Goal: Information Seeking & Learning: Learn about a topic

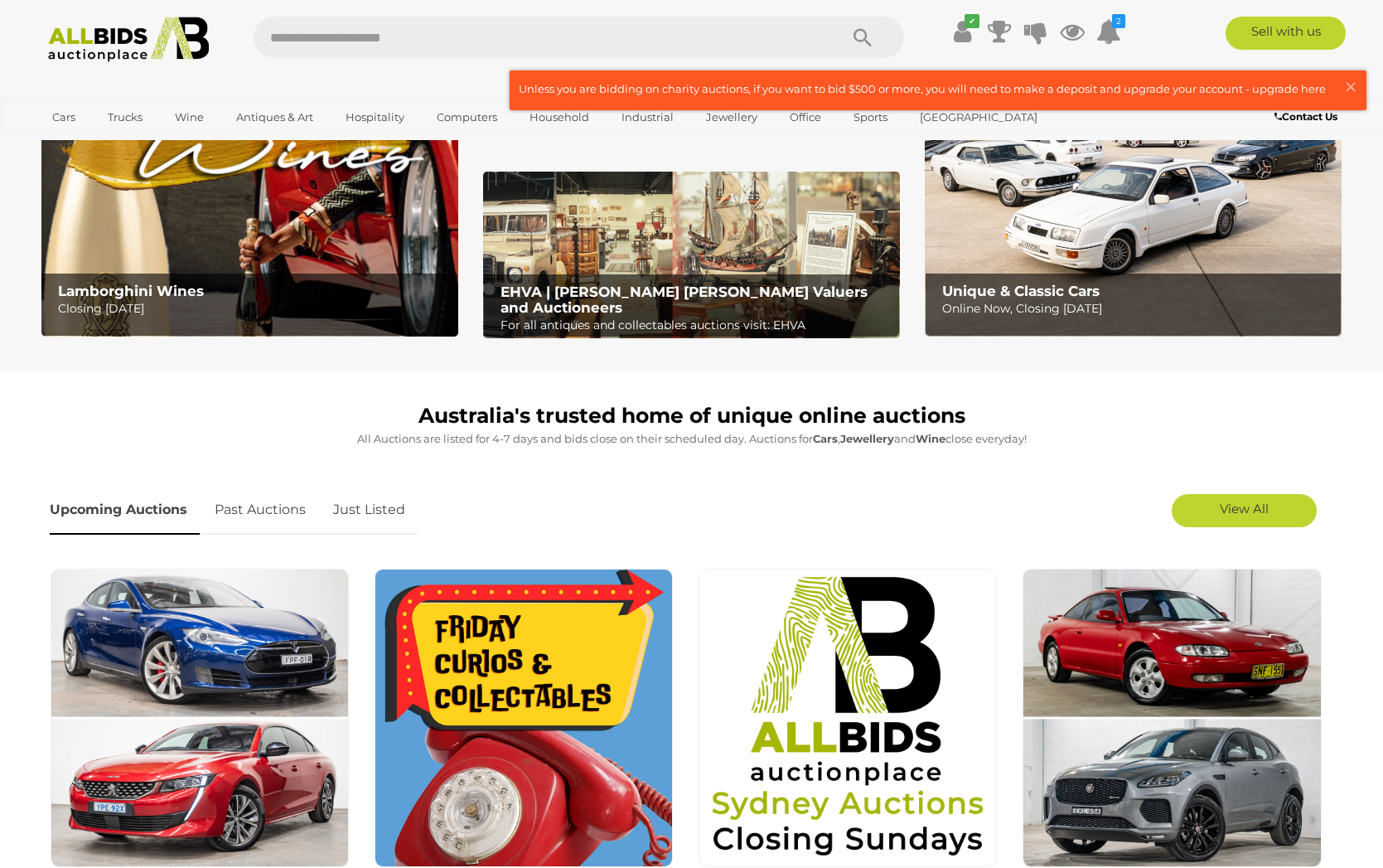
scroll to position [227, 0]
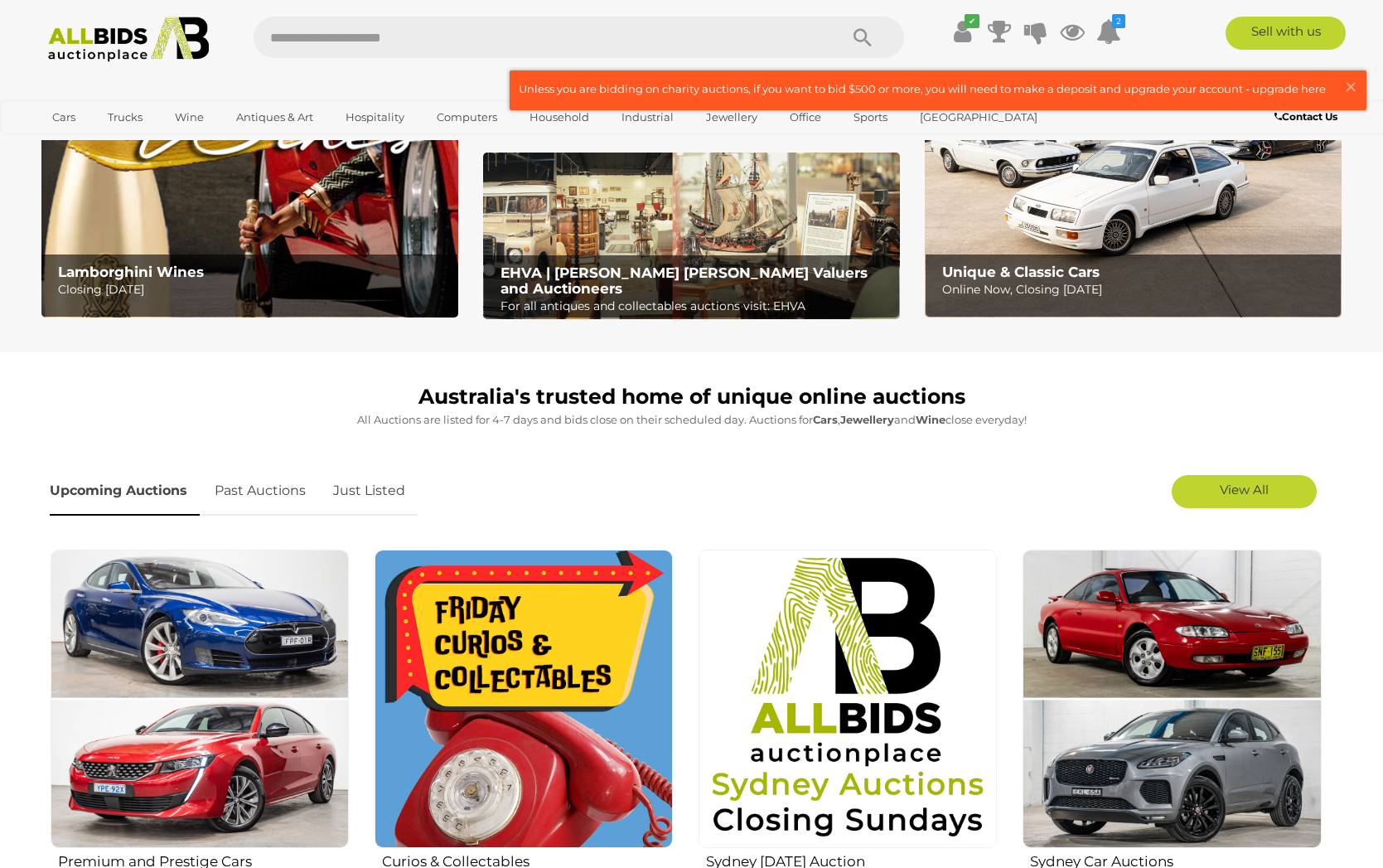
click at [384, 491] on link "Just Listed" at bounding box center [369, 491] width 97 height 49
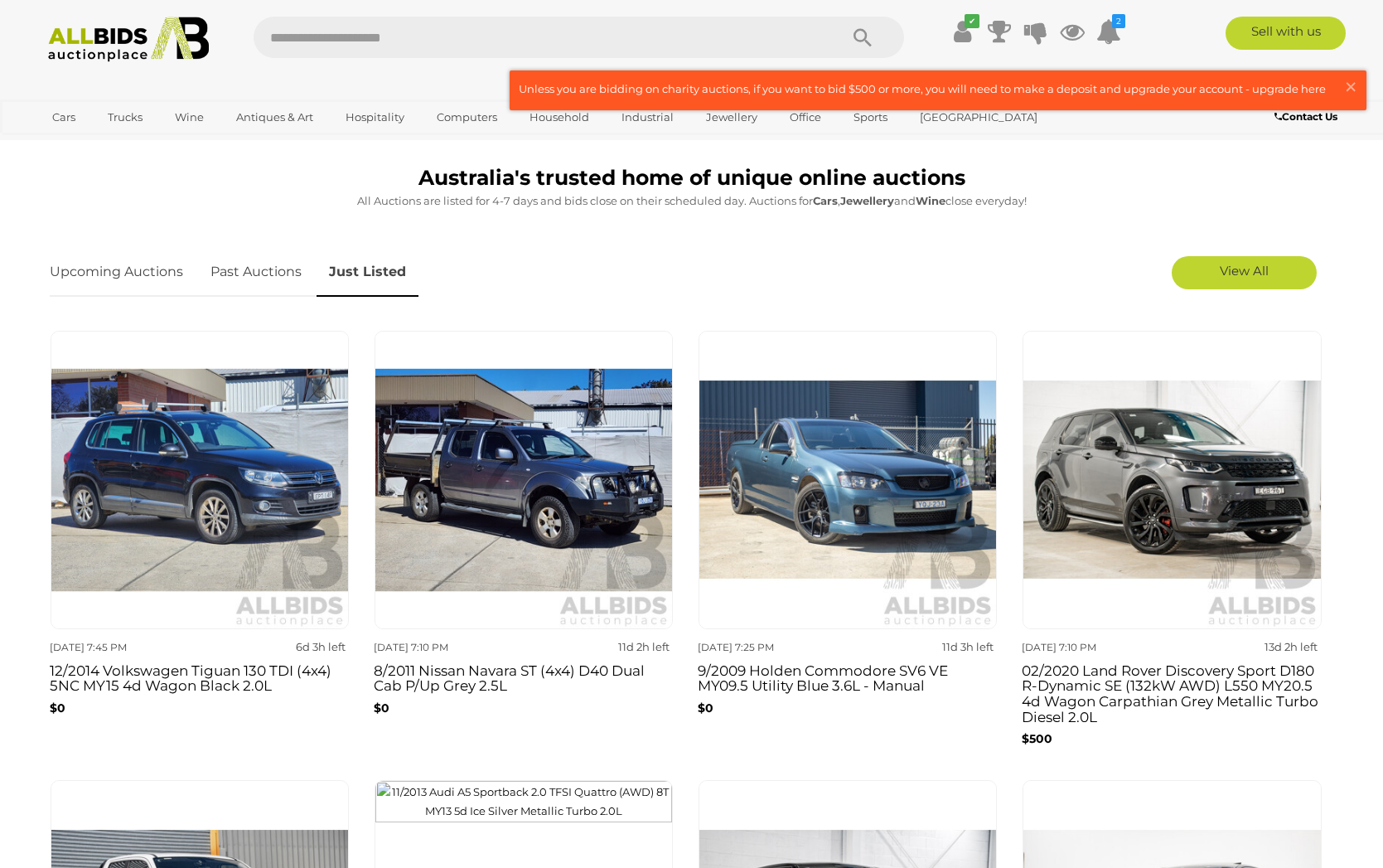
scroll to position [449, 0]
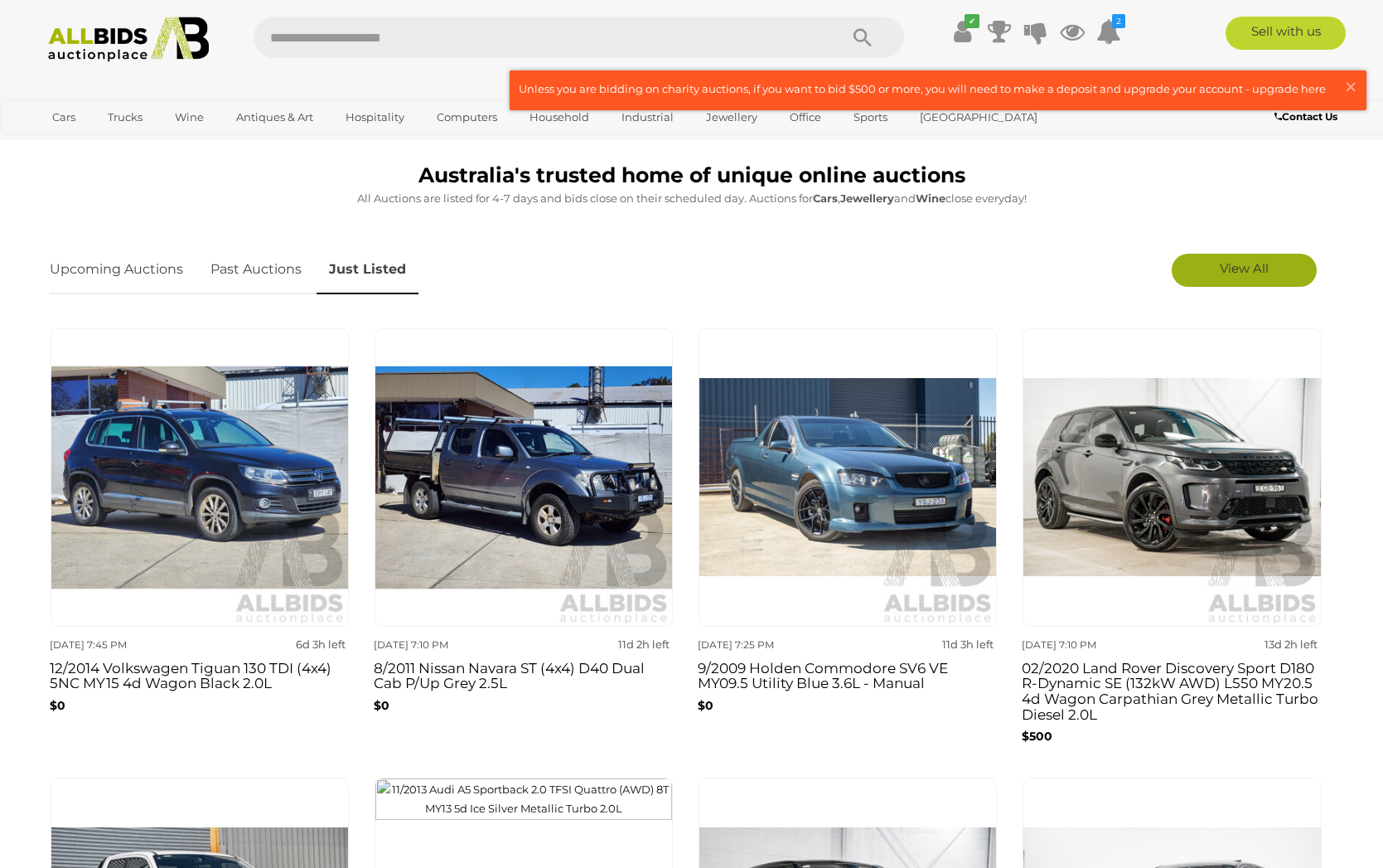
click at [1111, 265] on span "View All" at bounding box center [1244, 268] width 49 height 16
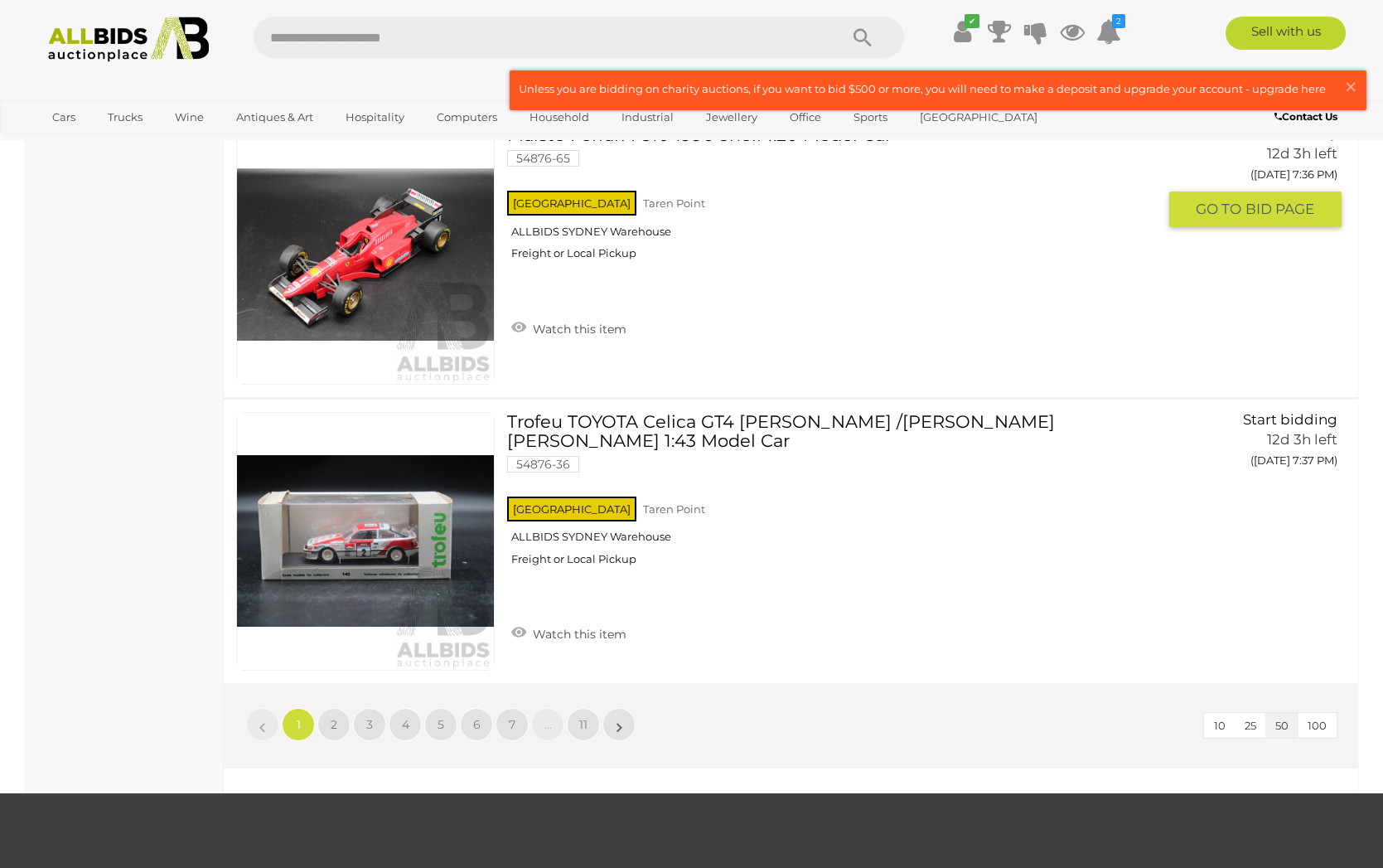
scroll to position [13852, 0]
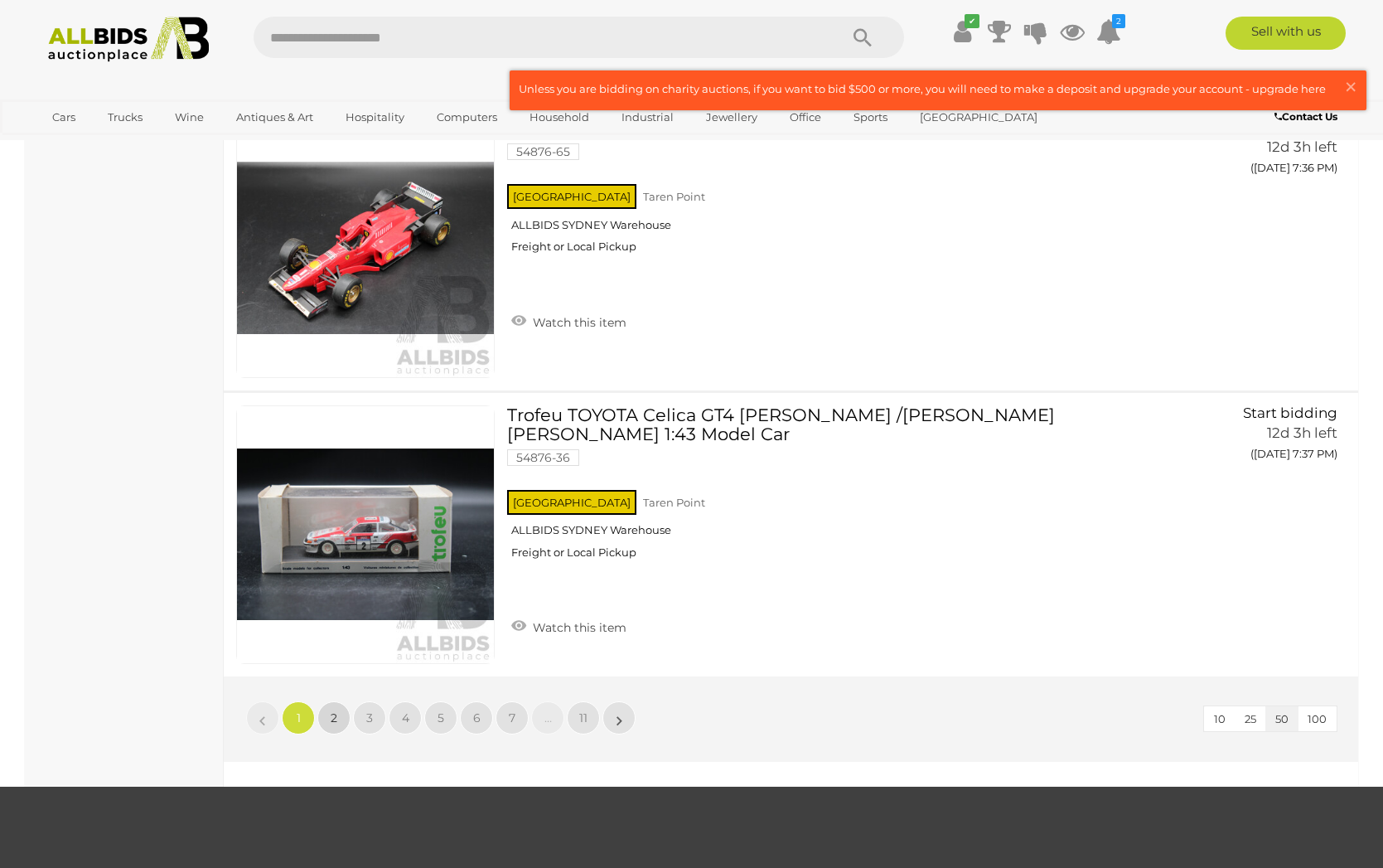
click at [337, 710] on span "2" at bounding box center [334, 717] width 7 height 15
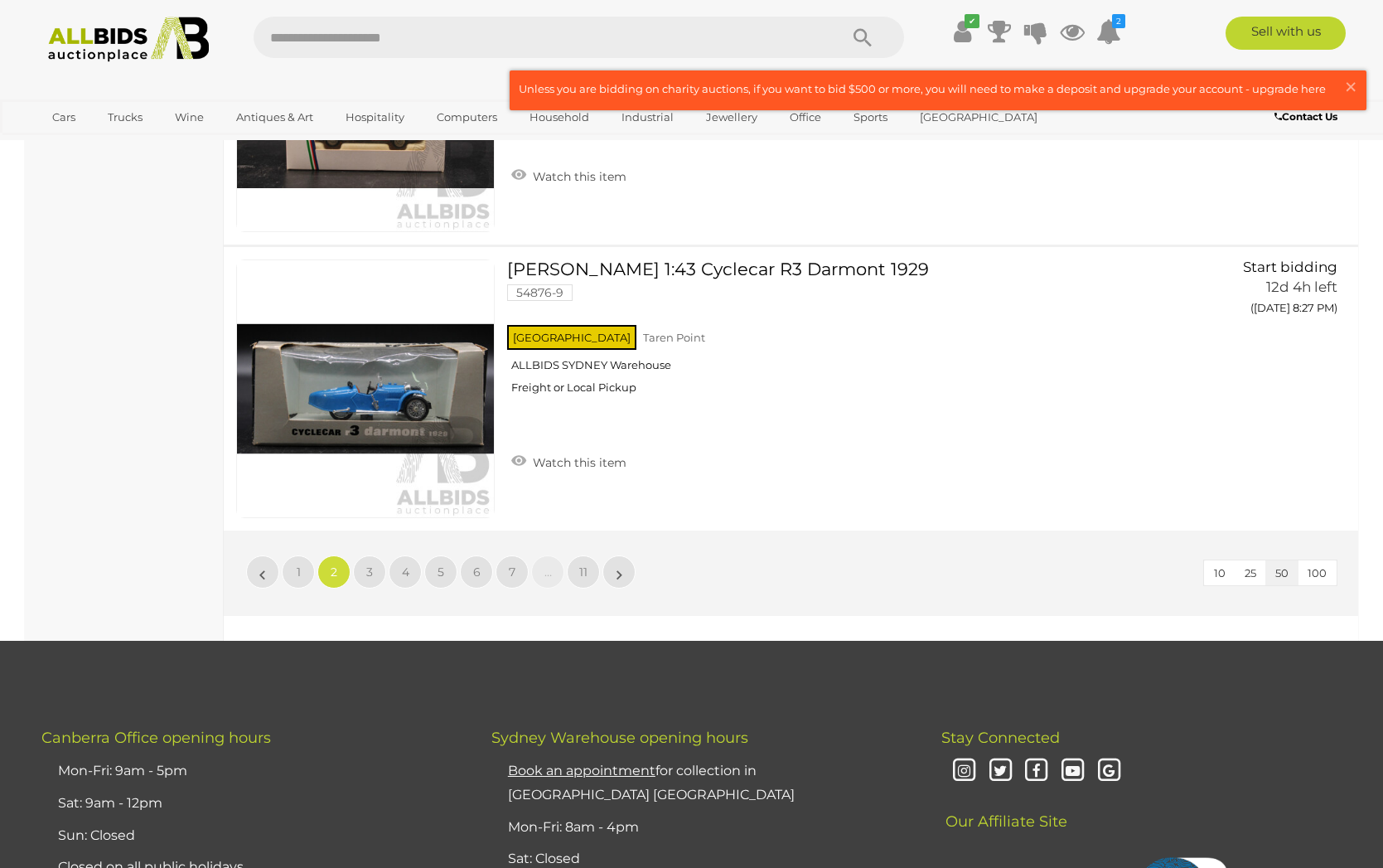
scroll to position [13993, 0]
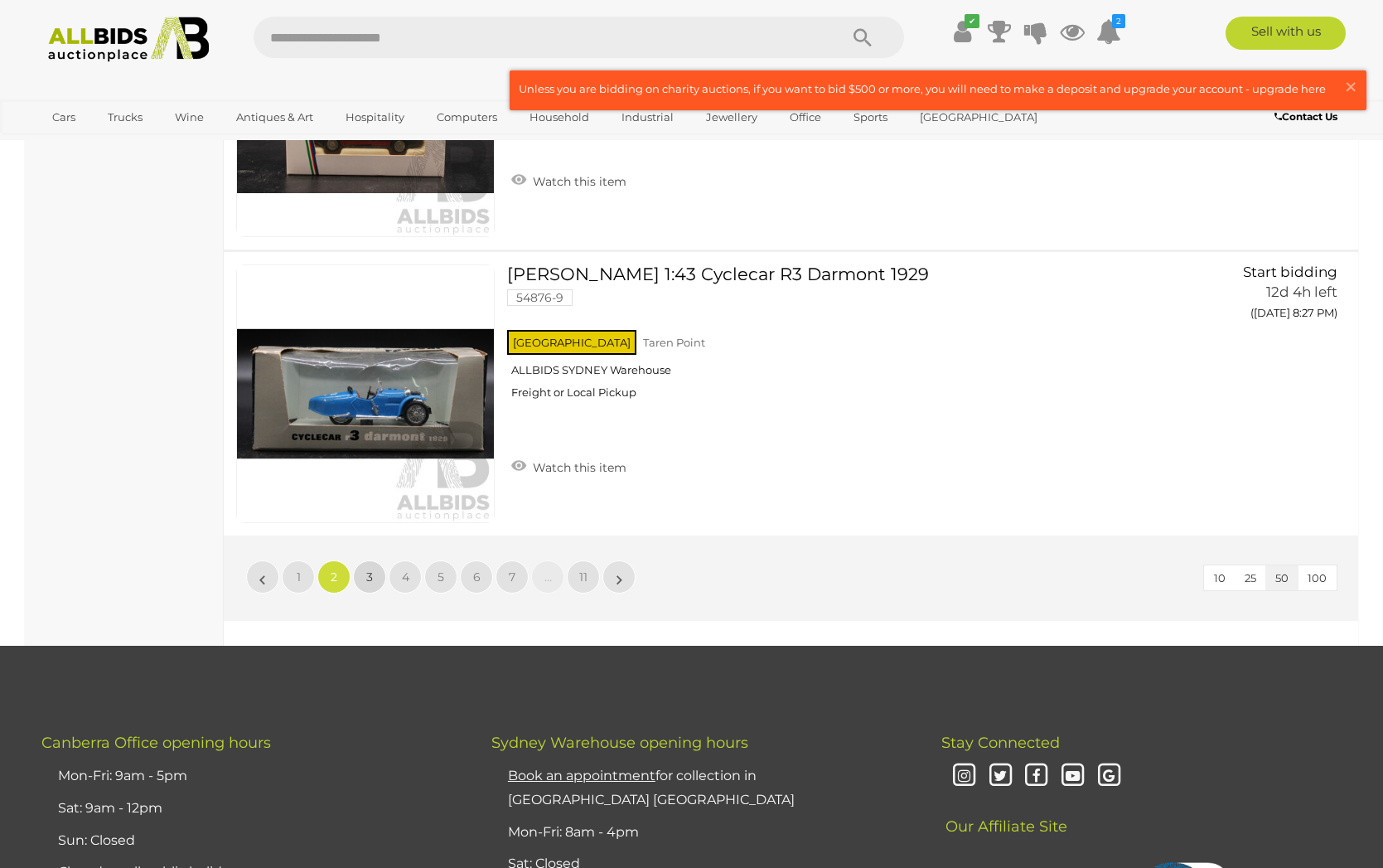
click at [369, 571] on span "3" at bounding box center [369, 576] width 7 height 15
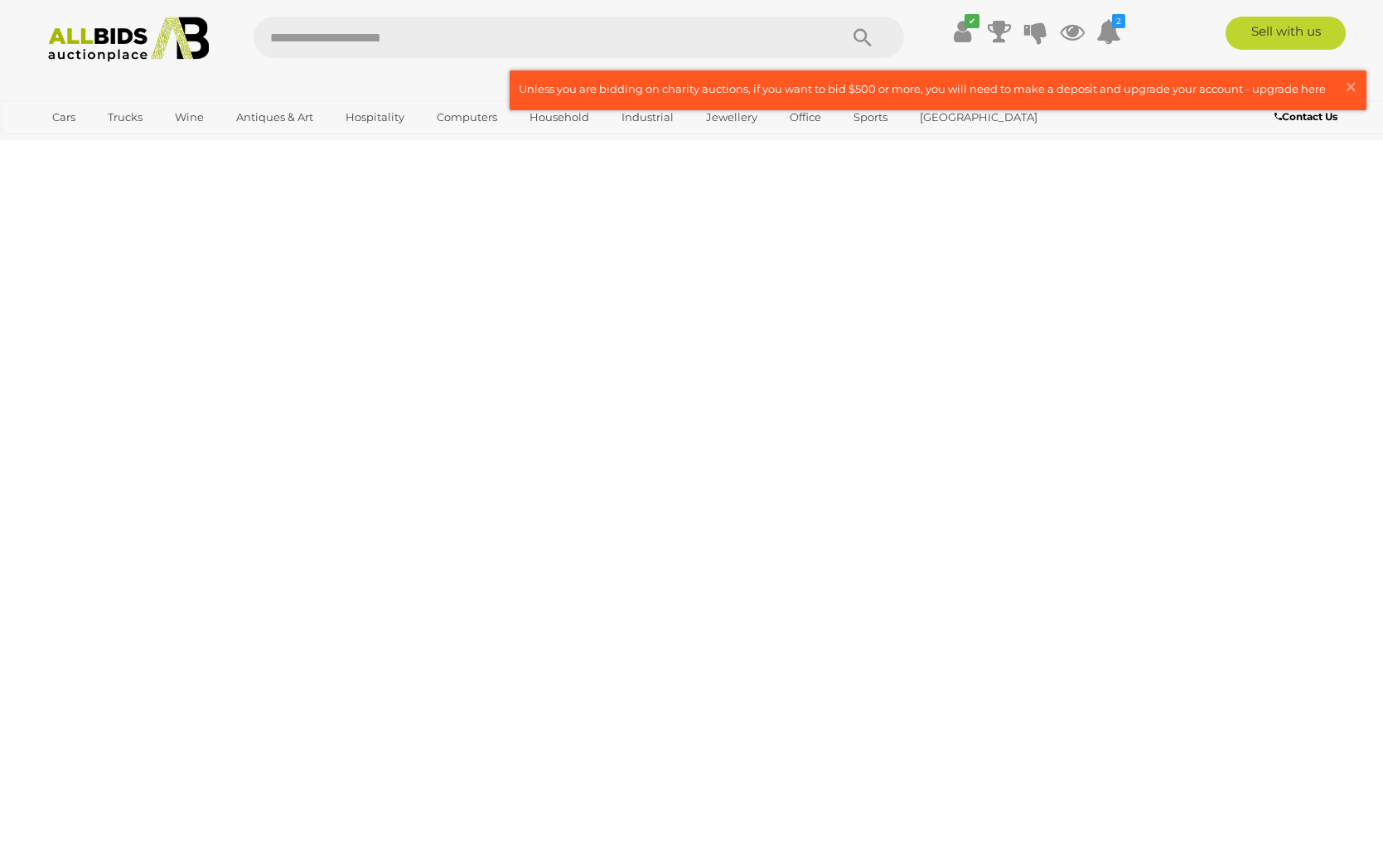
scroll to position [0, 0]
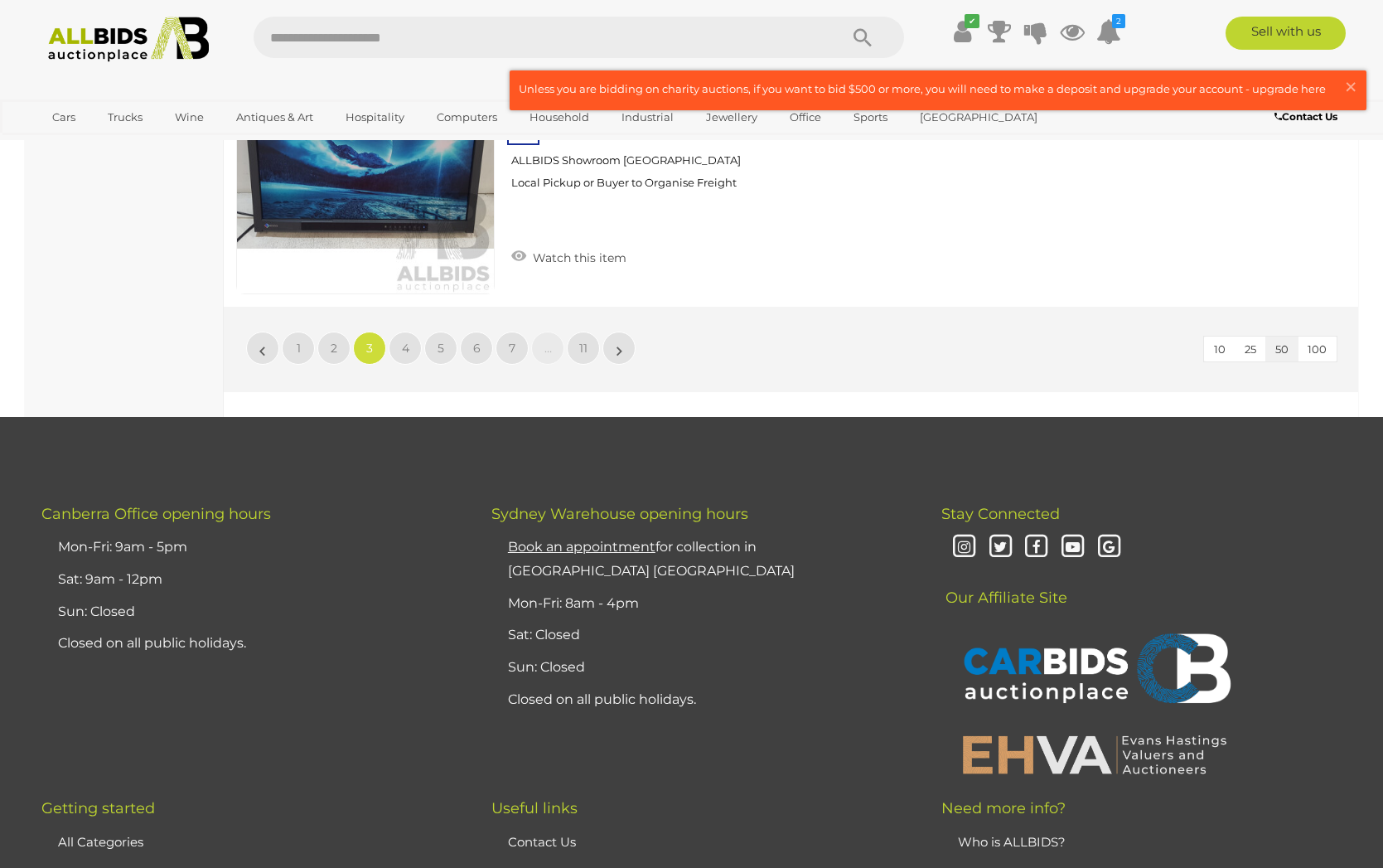
scroll to position [14236, 0]
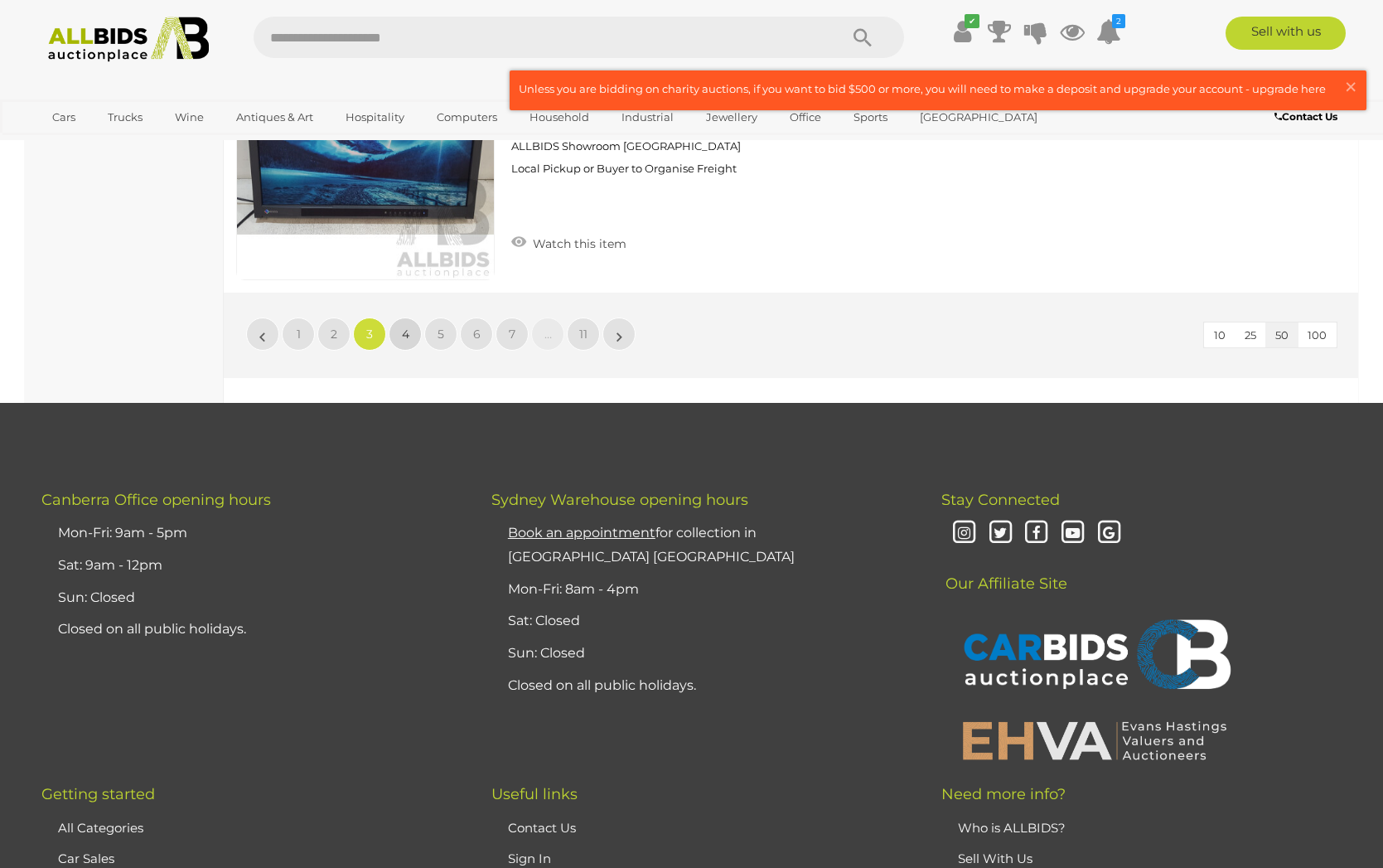
click at [406, 326] on span "4" at bounding box center [406, 333] width 8 height 15
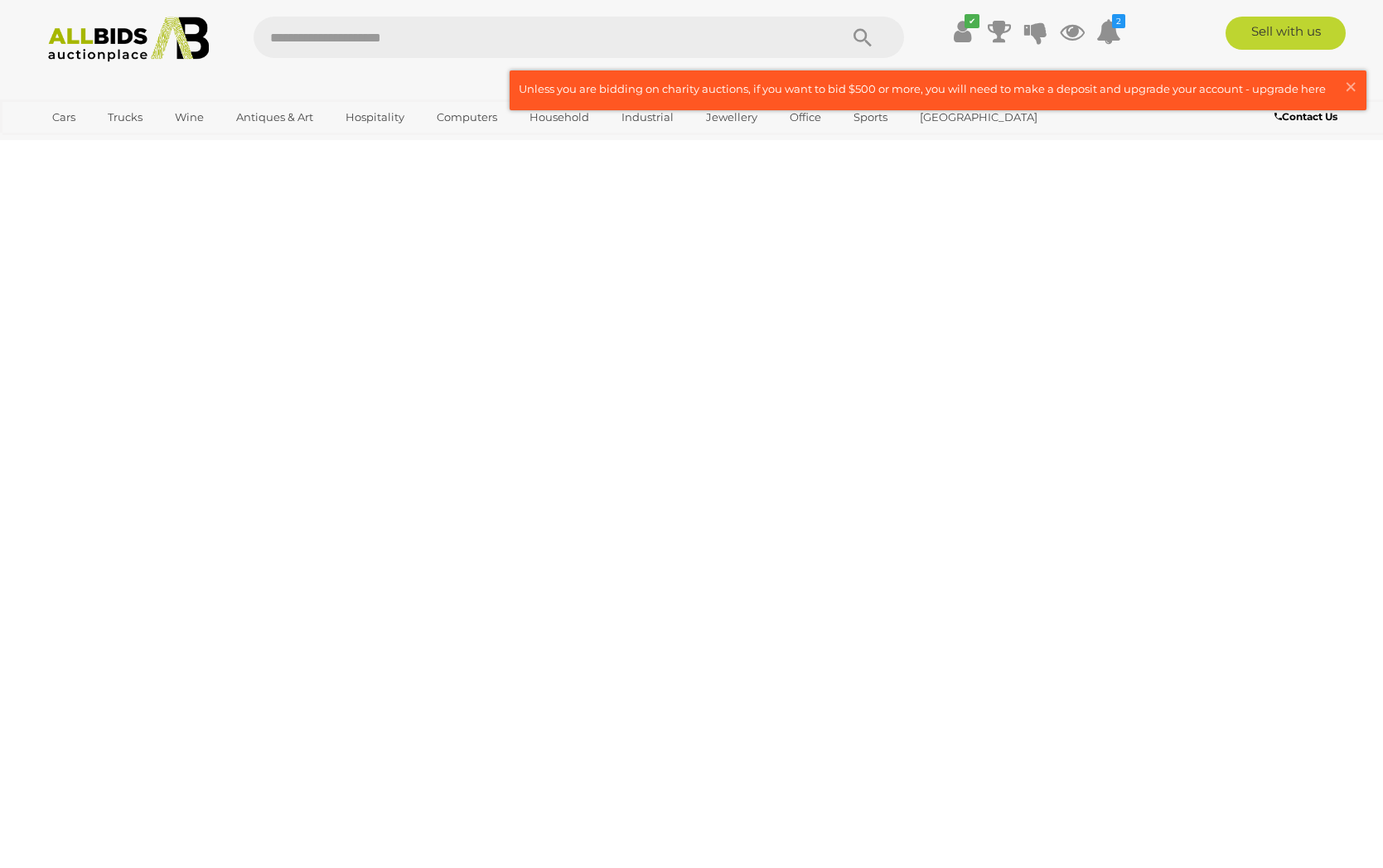
scroll to position [0, 0]
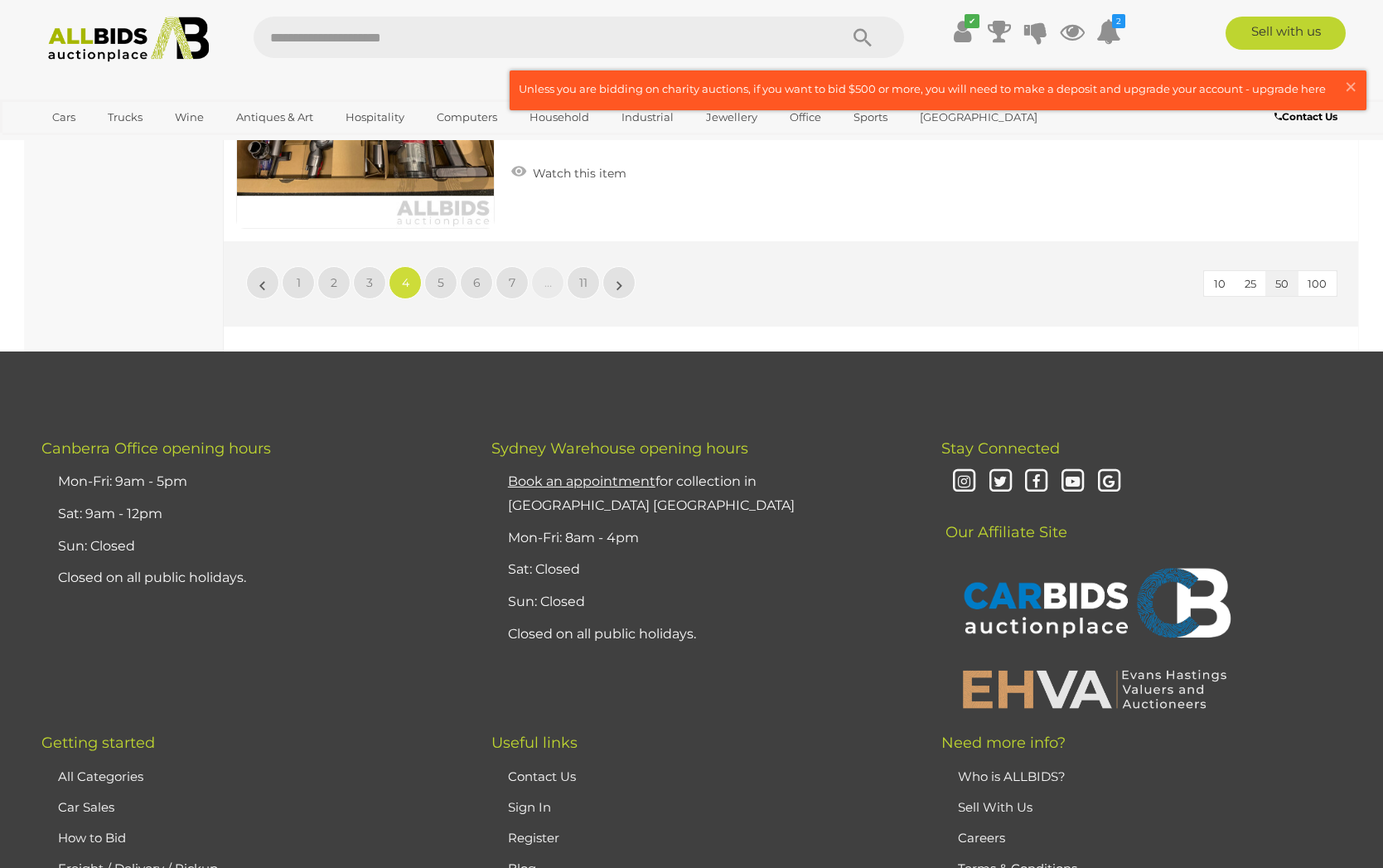
scroll to position [14291, 0]
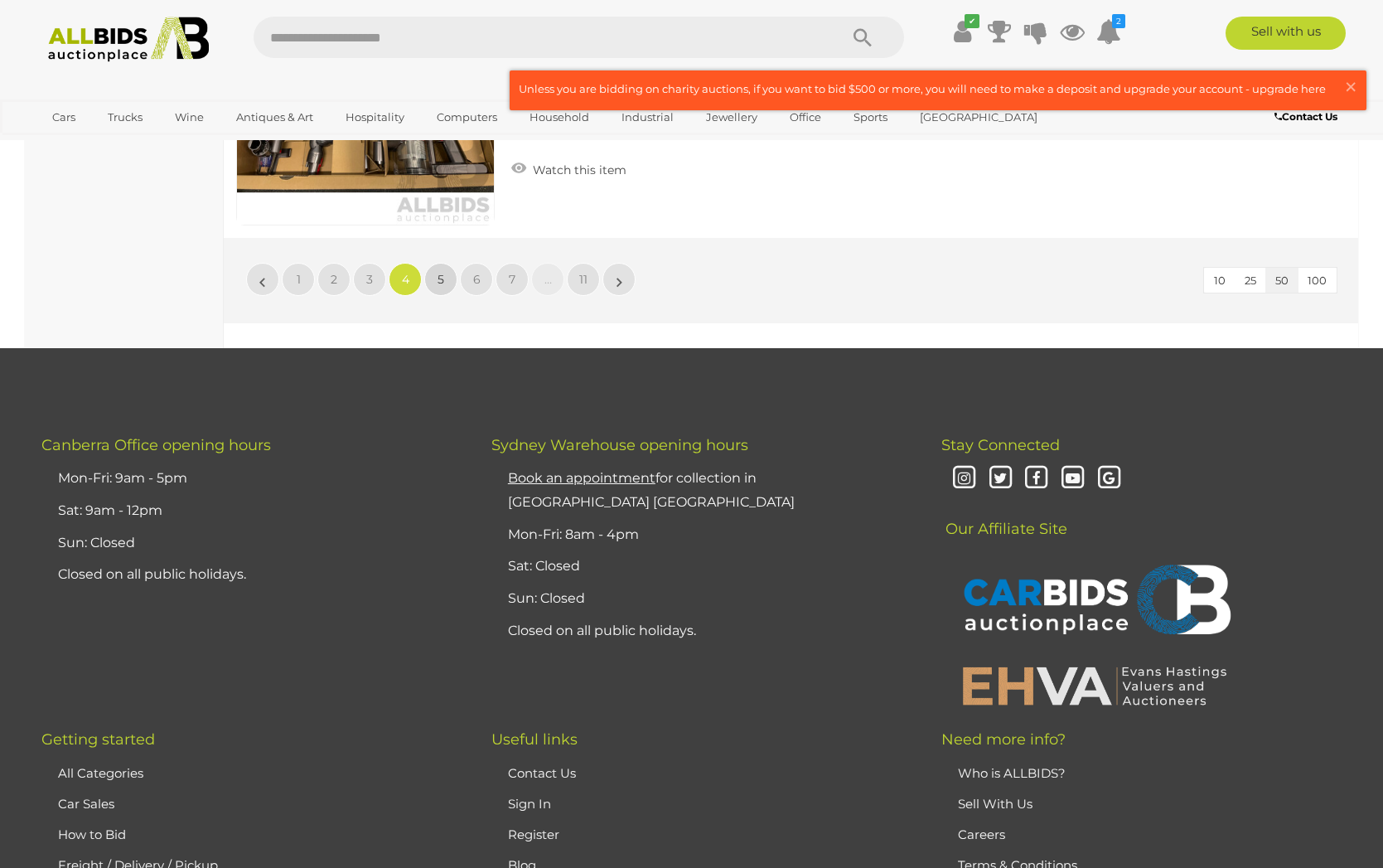
click at [441, 278] on span "5" at bounding box center [441, 279] width 7 height 15
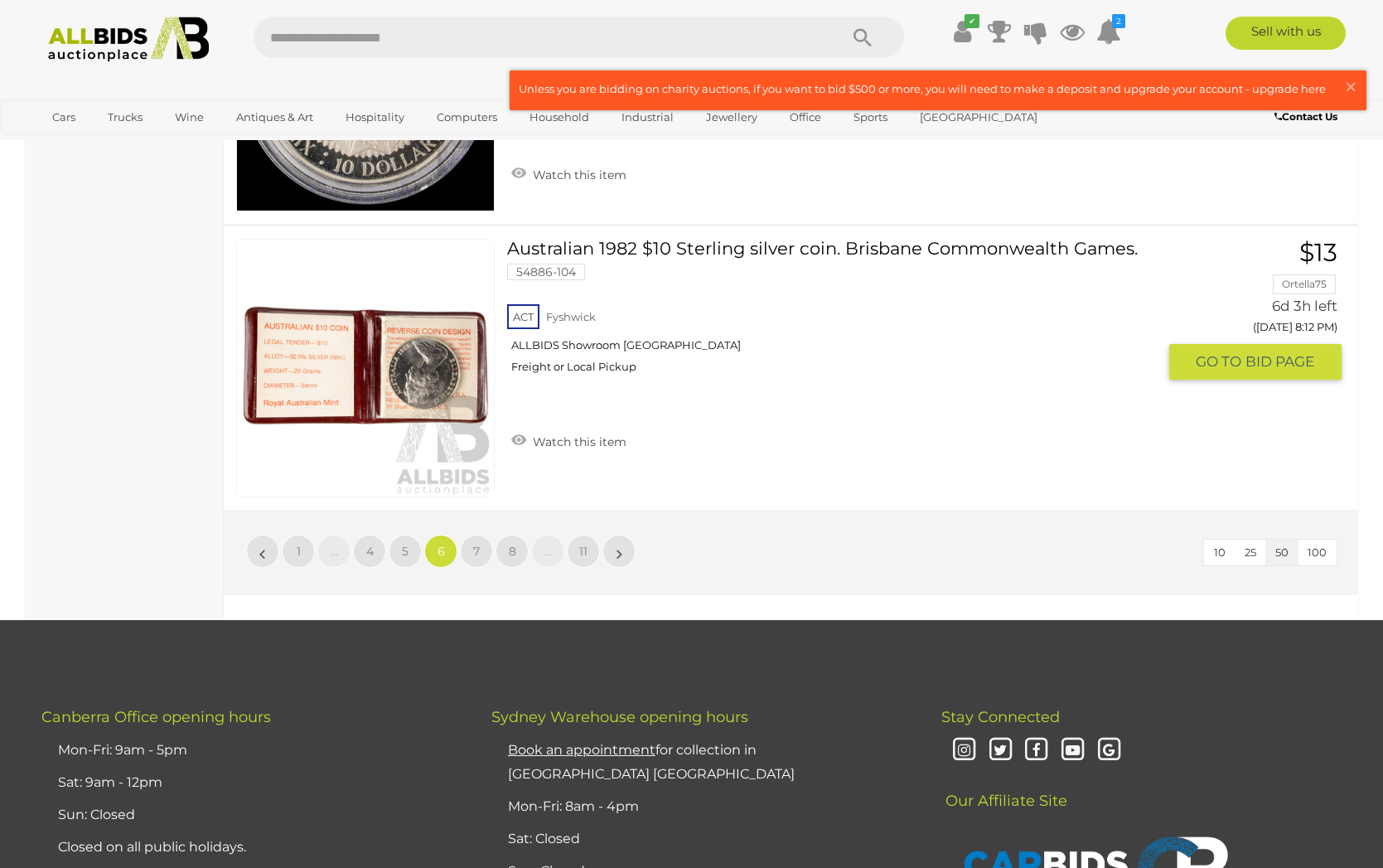
scroll to position [14012, 0]
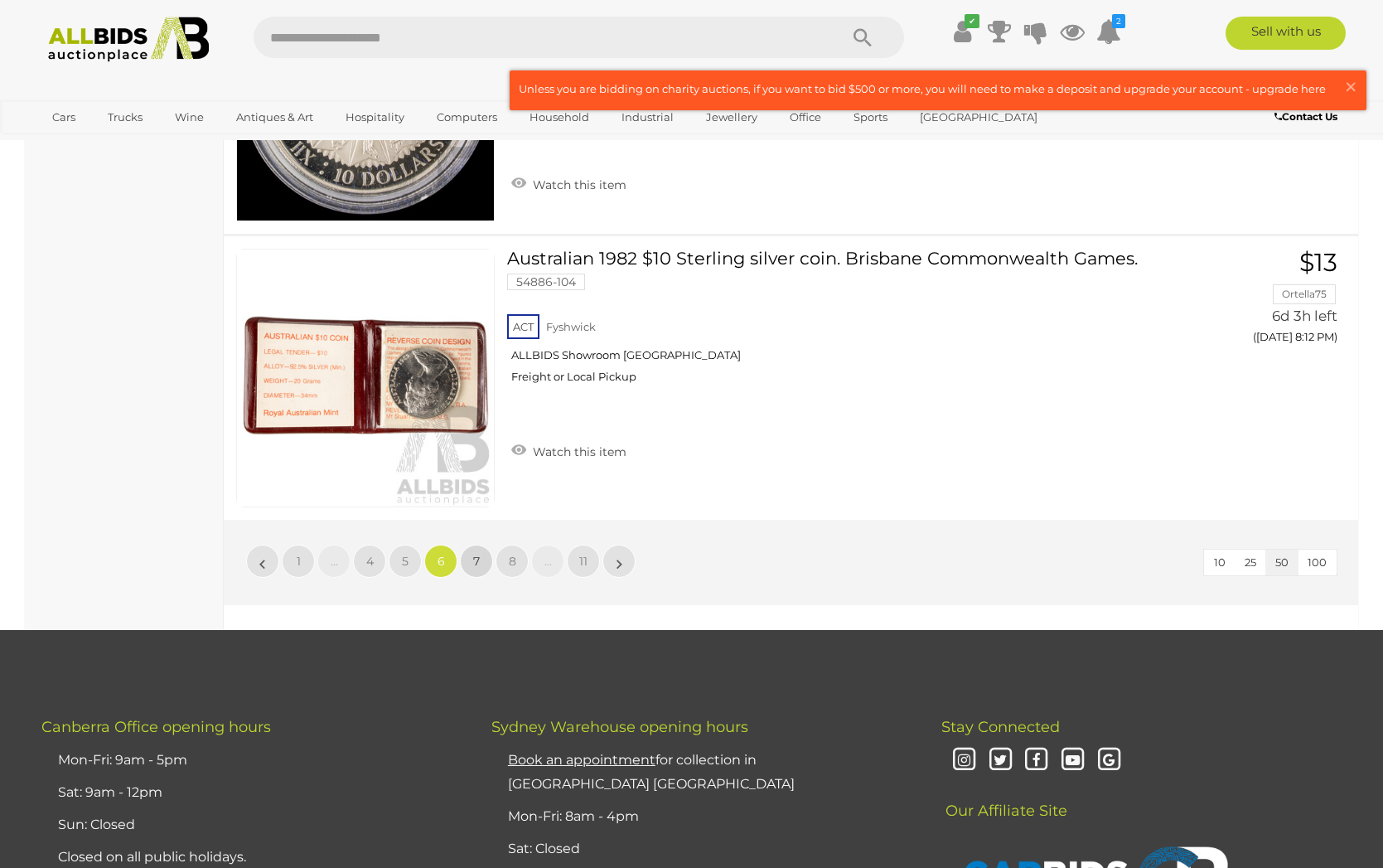
click at [475, 560] on span "7" at bounding box center [476, 561] width 7 height 15
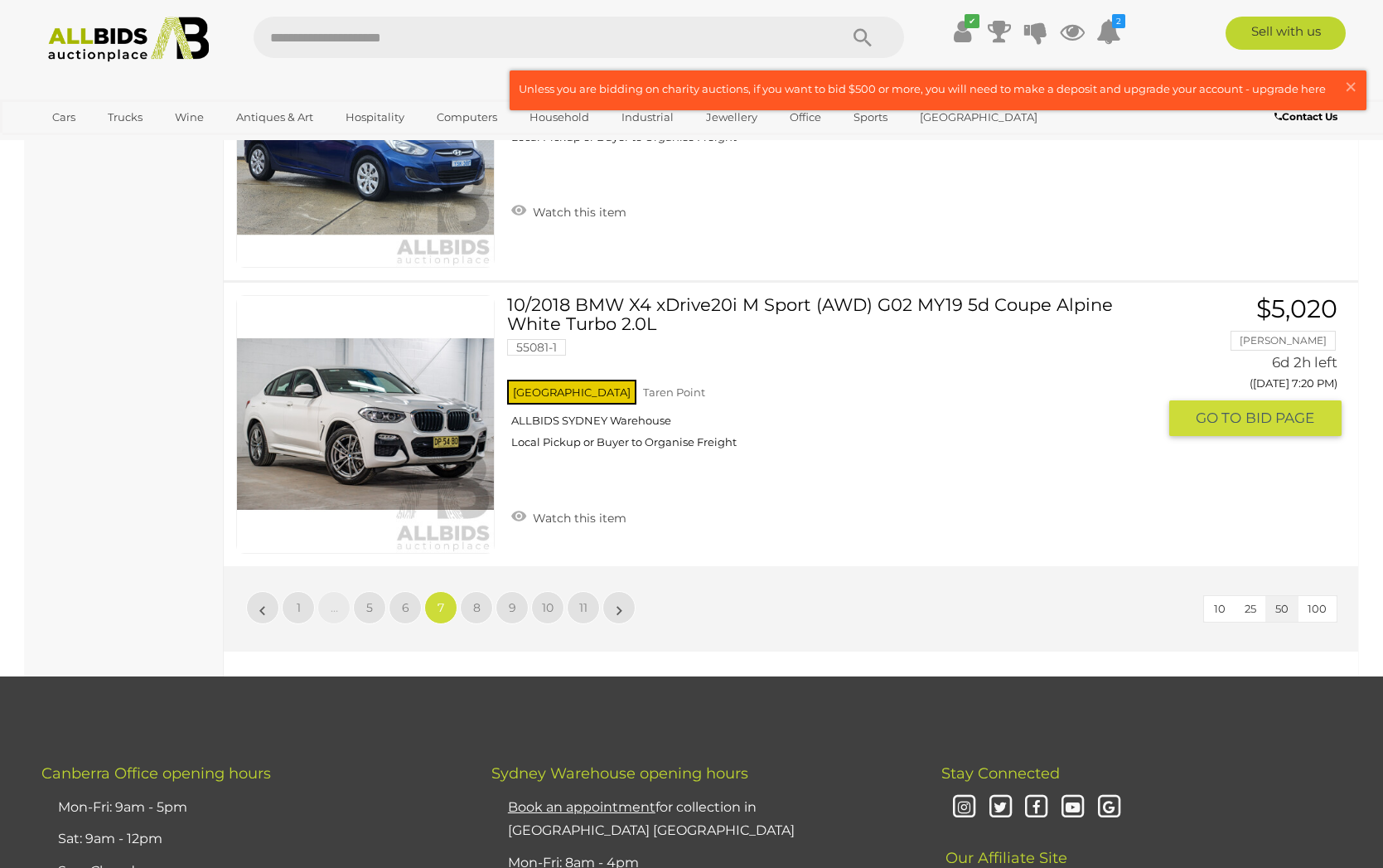
scroll to position [14010, 0]
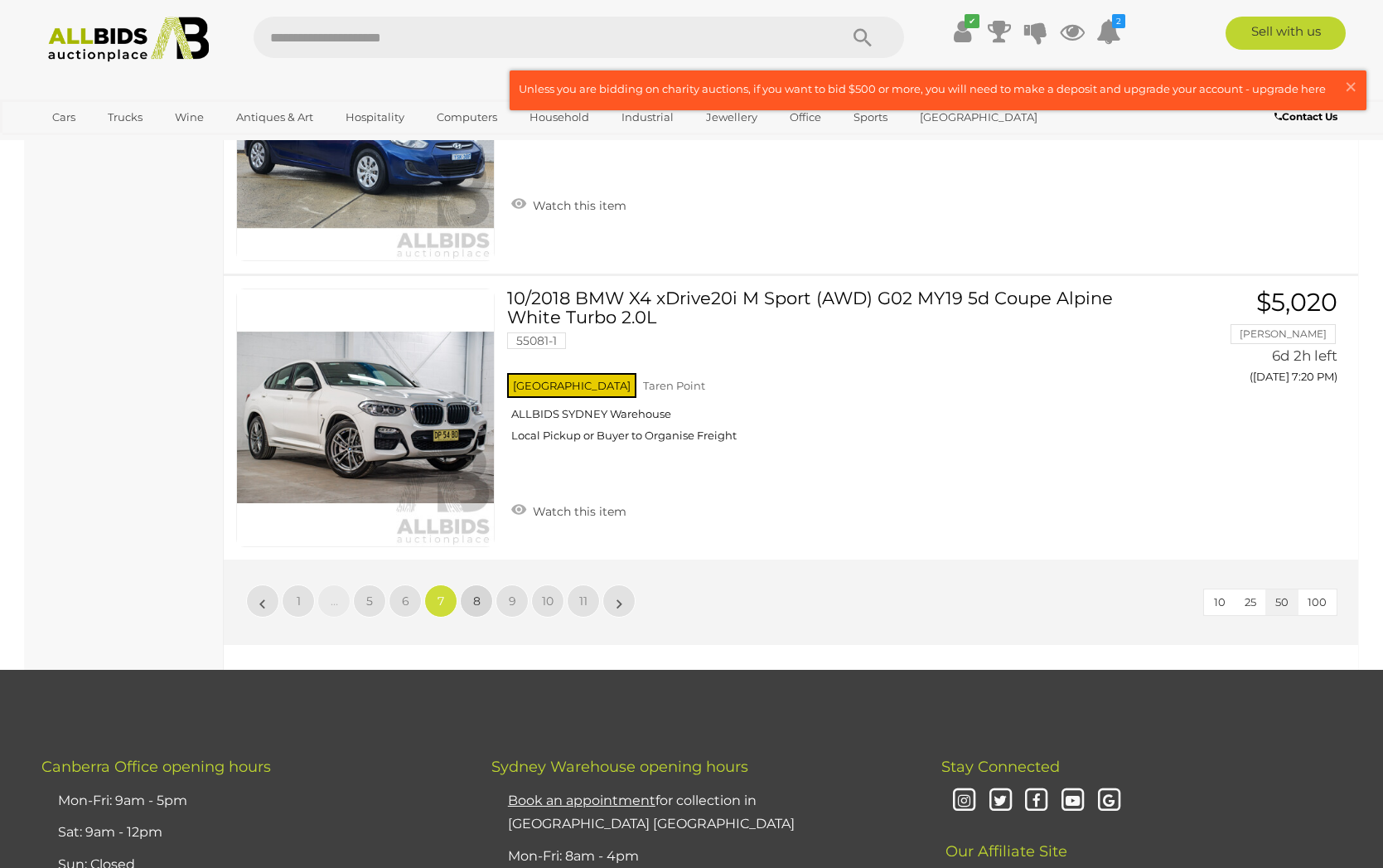
click at [476, 593] on span "8" at bounding box center [476, 600] width 8 height 15
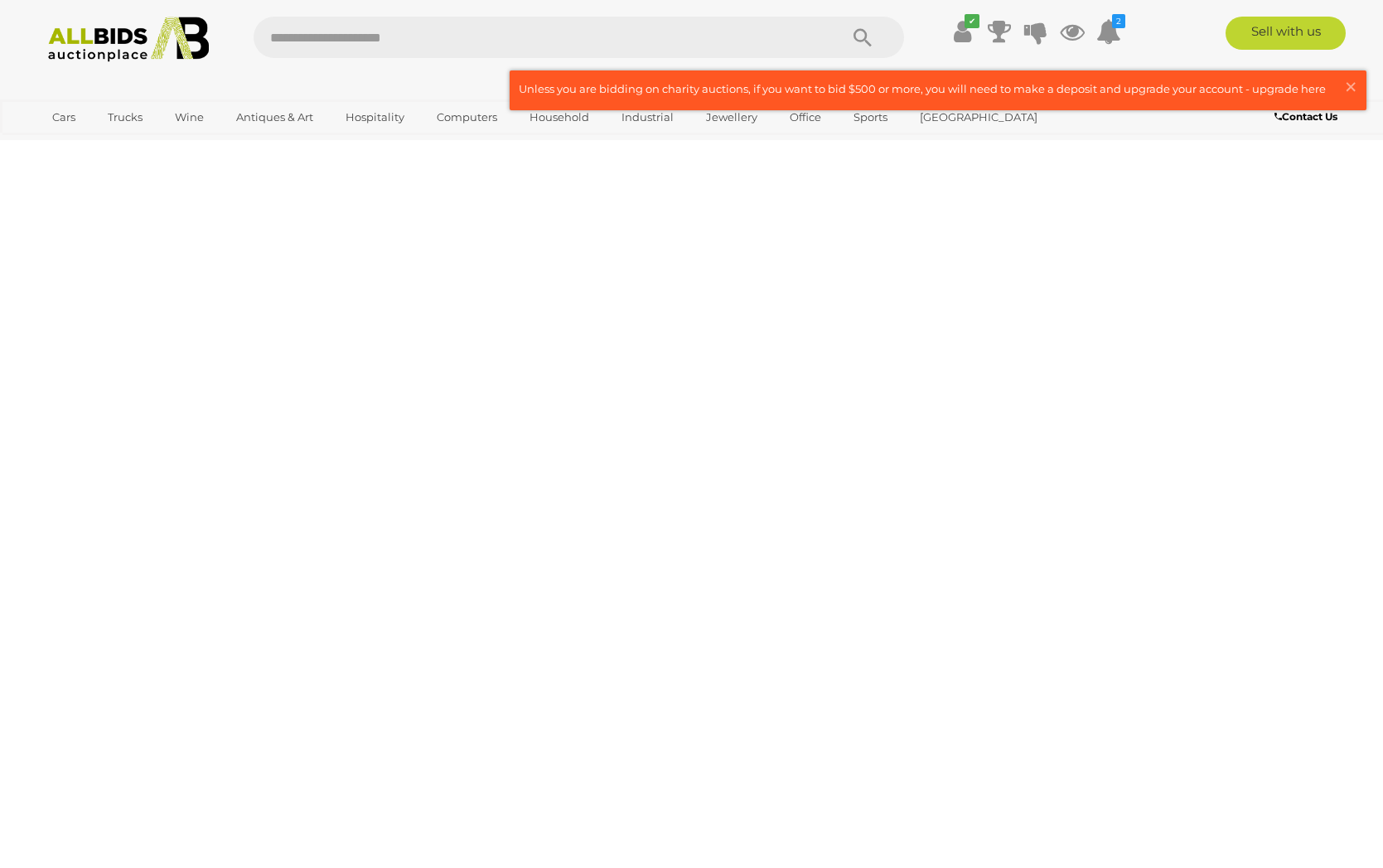
scroll to position [0, 0]
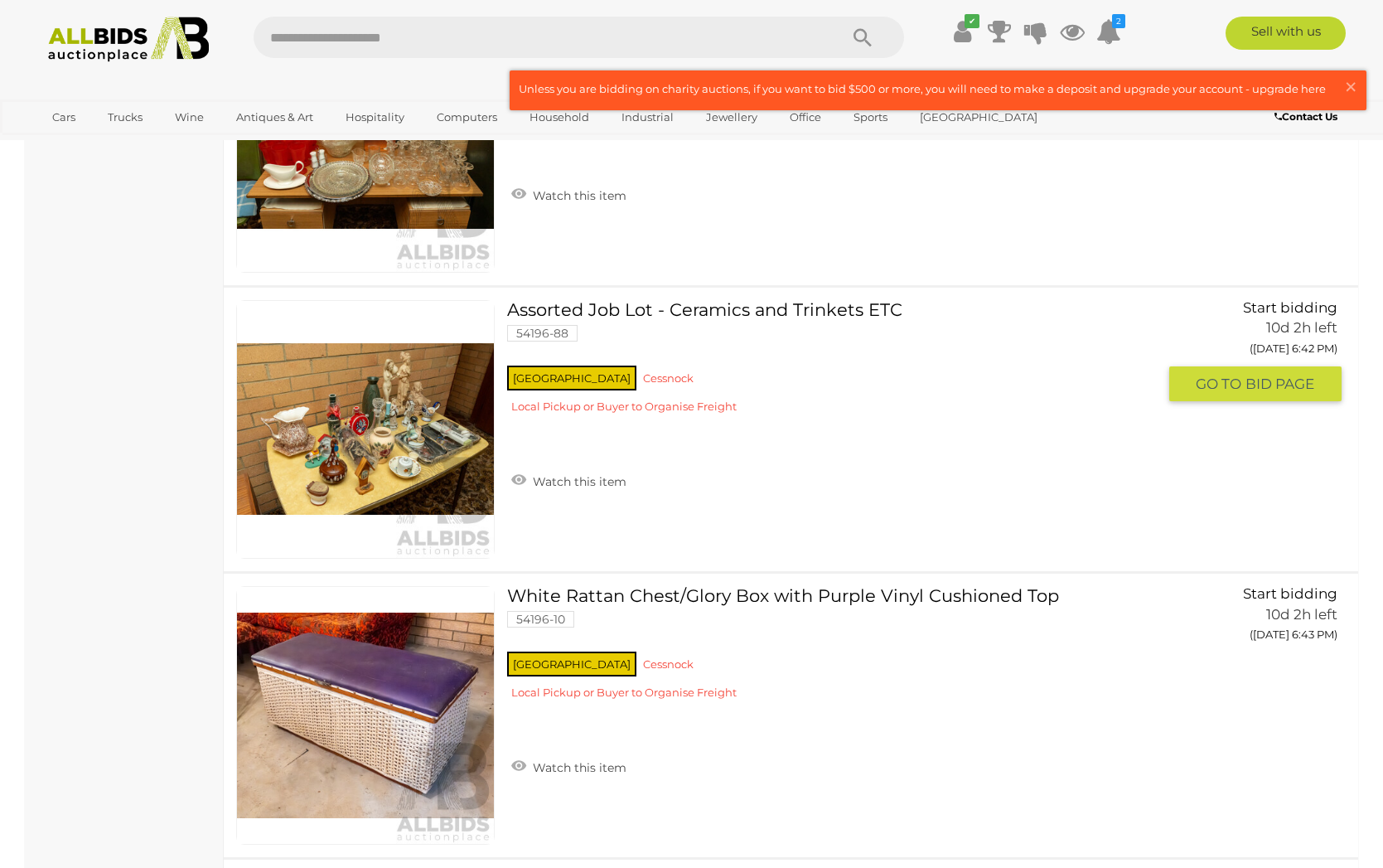
scroll to position [7377, 0]
click at [413, 429] on link at bounding box center [365, 429] width 258 height 258
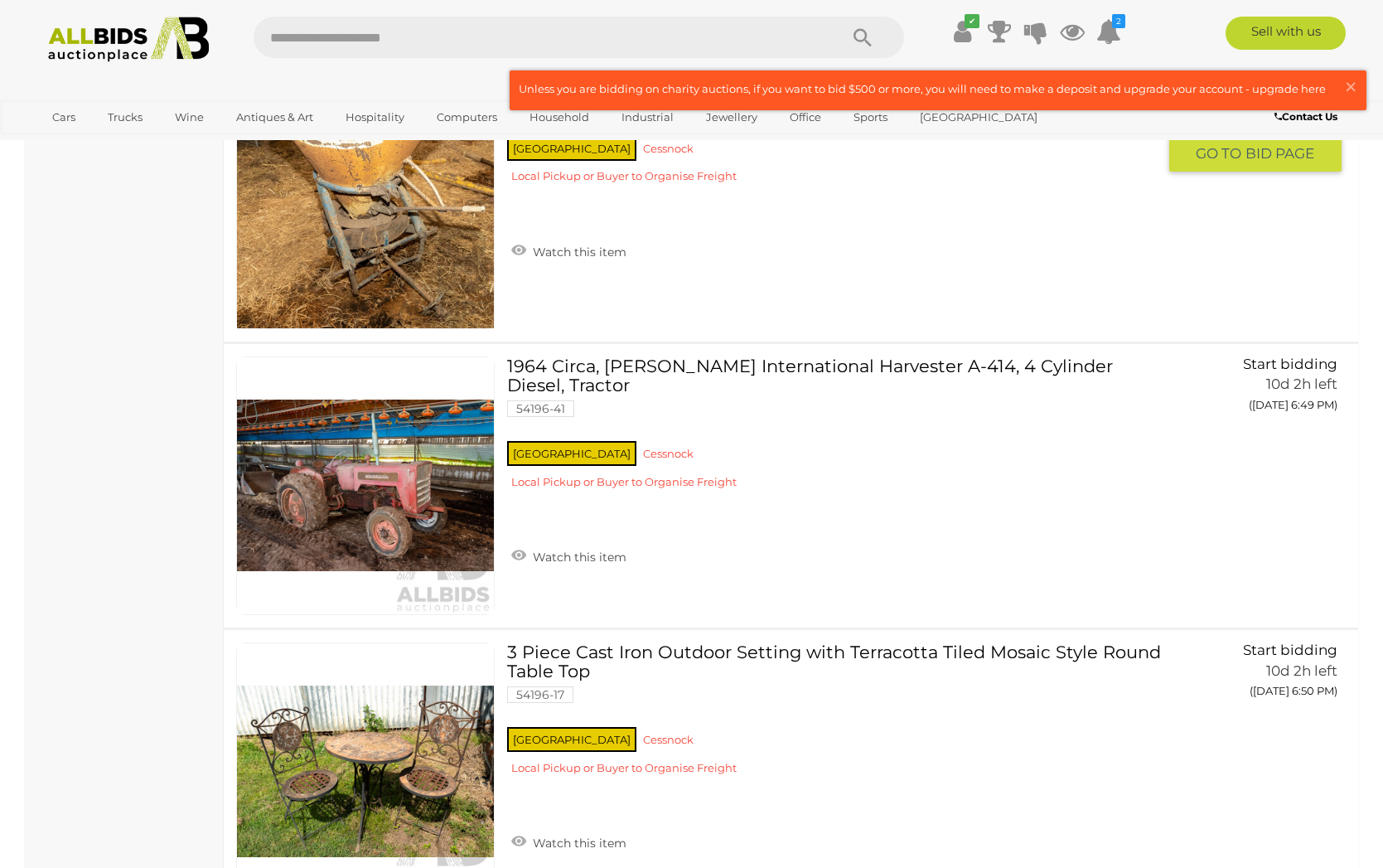
scroll to position [9610, 0]
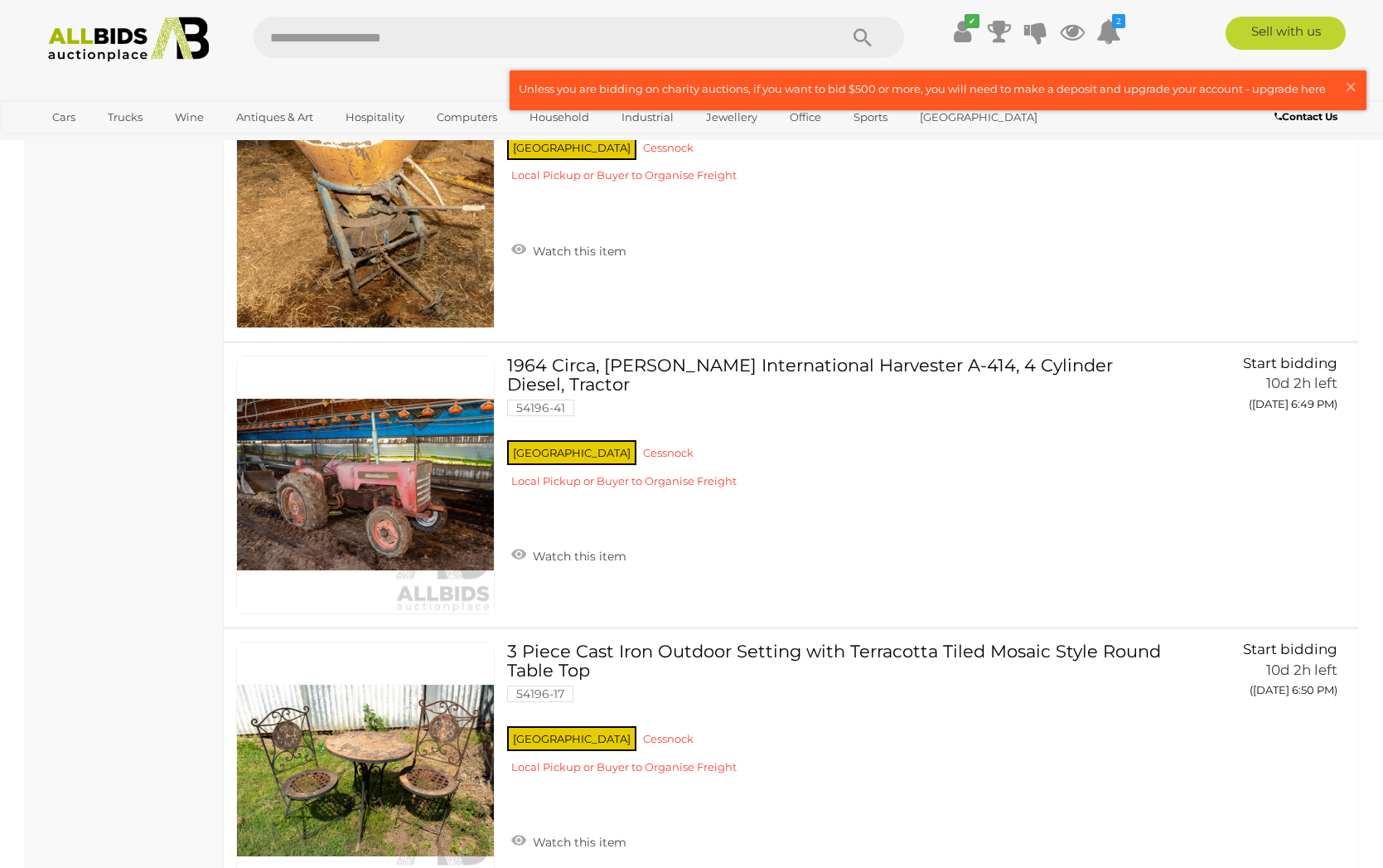
click at [385, 39] on input "text" at bounding box center [537, 37] width 568 height 41
type input "********"
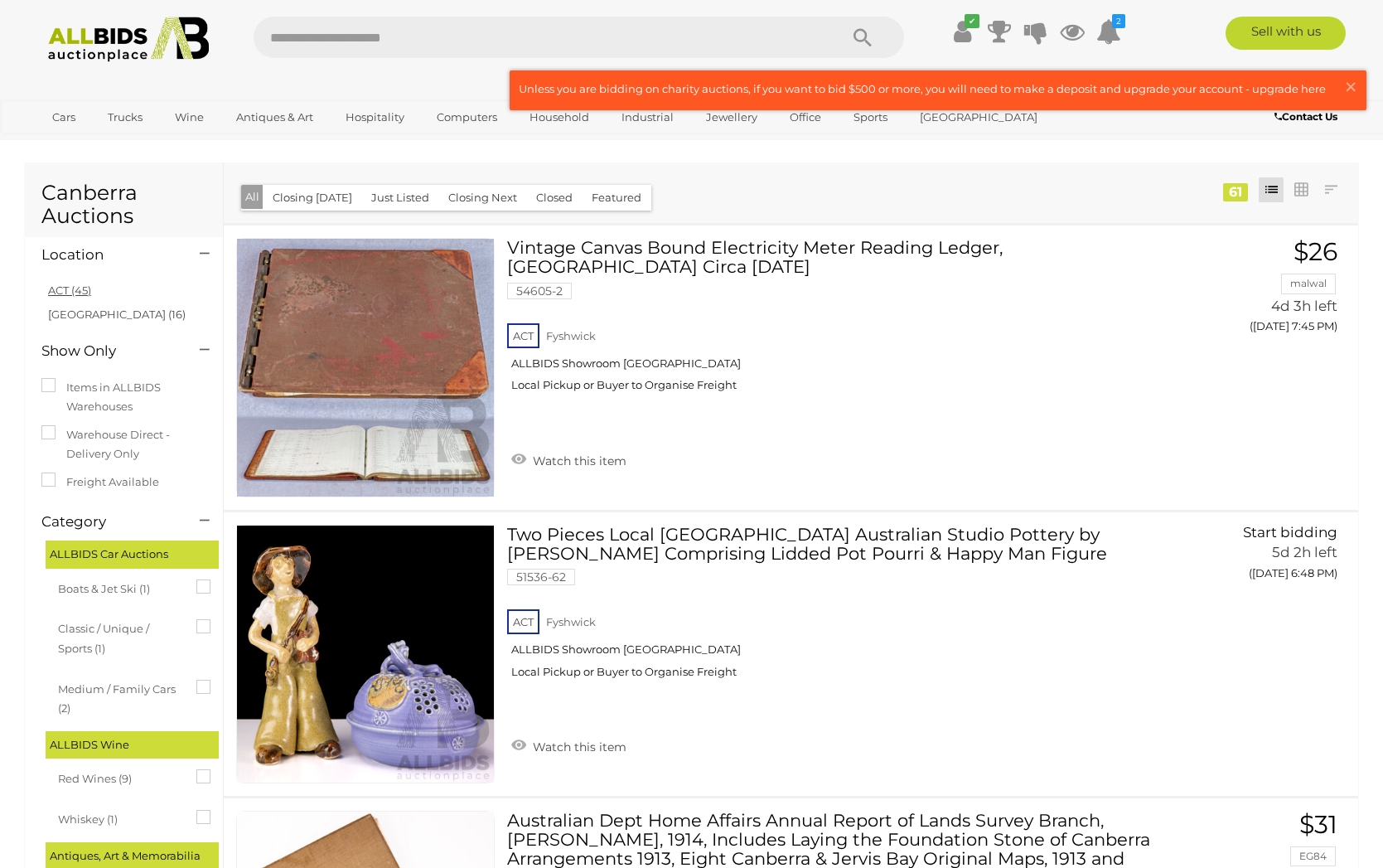
click at [59, 288] on link "ACT (45)" at bounding box center [70, 289] width 43 height 13
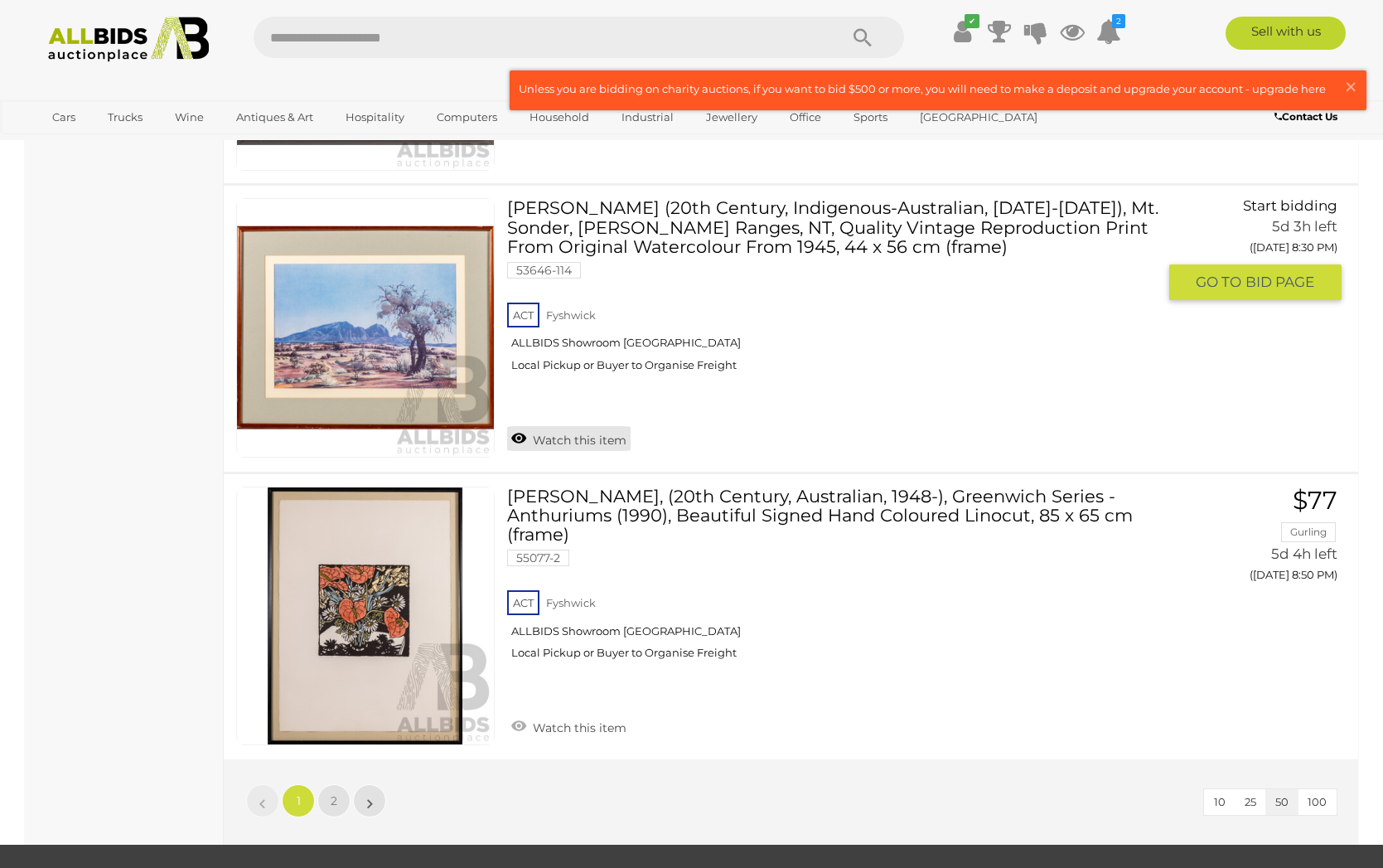
scroll to position [13800, 0]
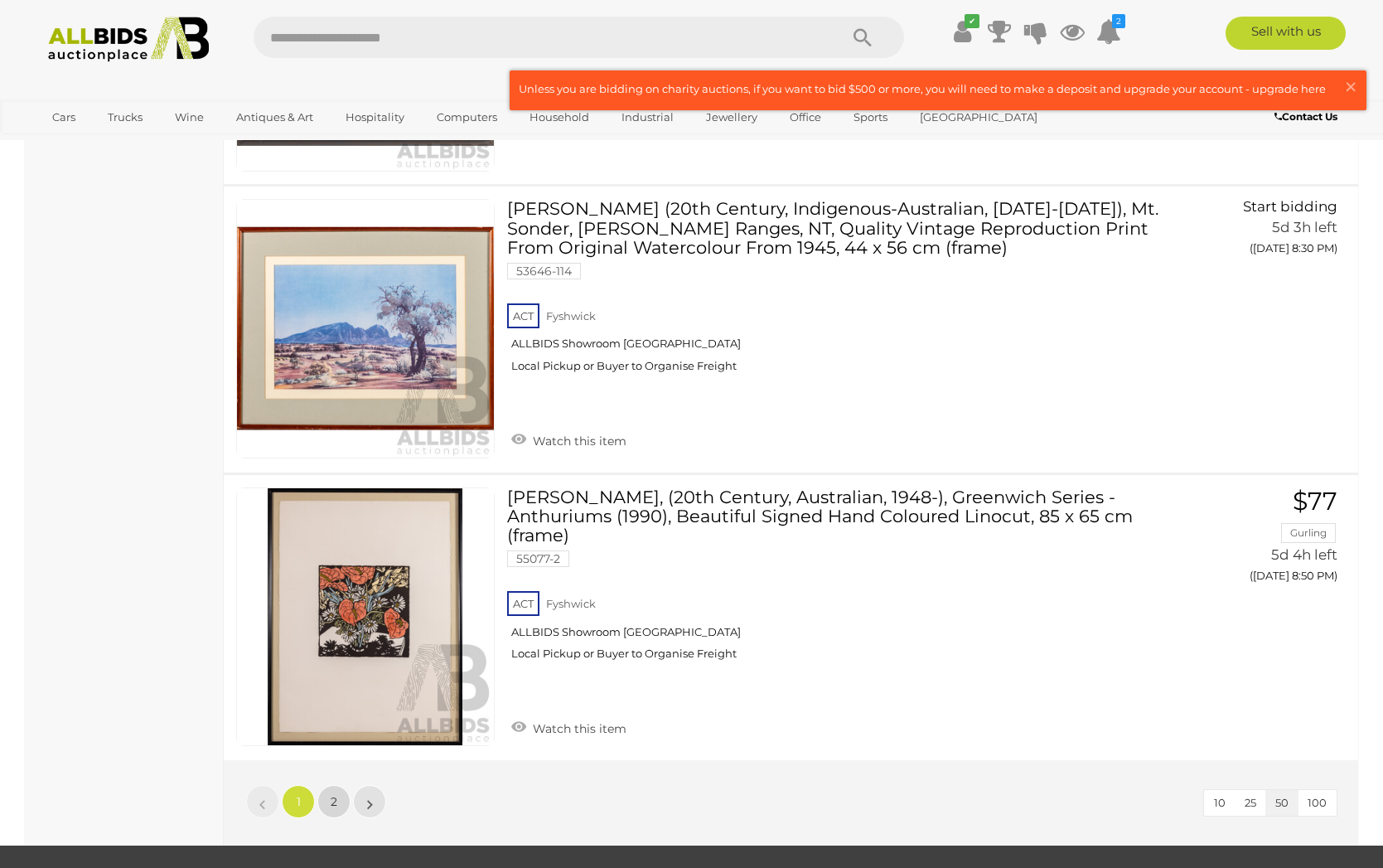
click at [338, 794] on link "2" at bounding box center [334, 801] width 33 height 33
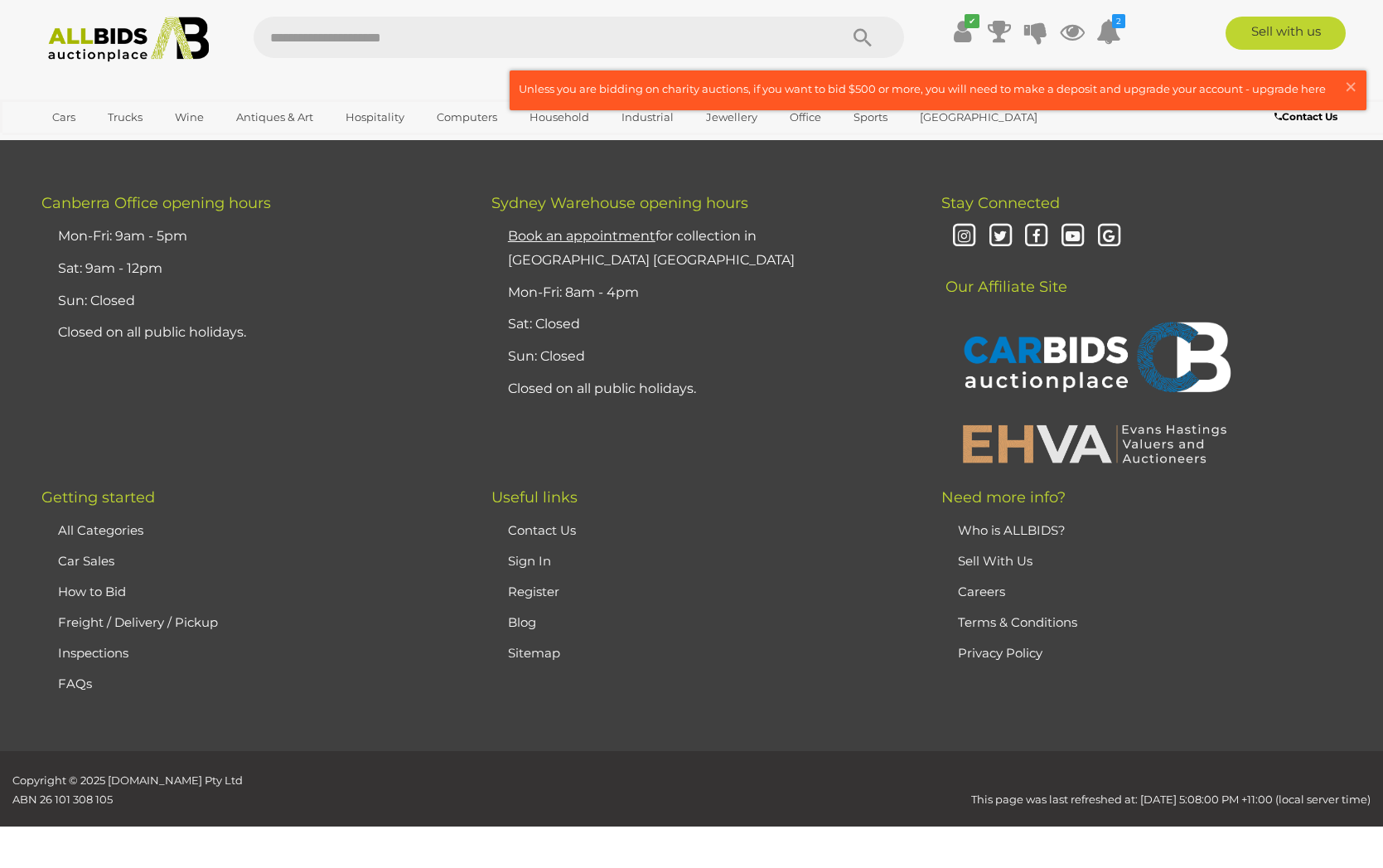
scroll to position [0, 0]
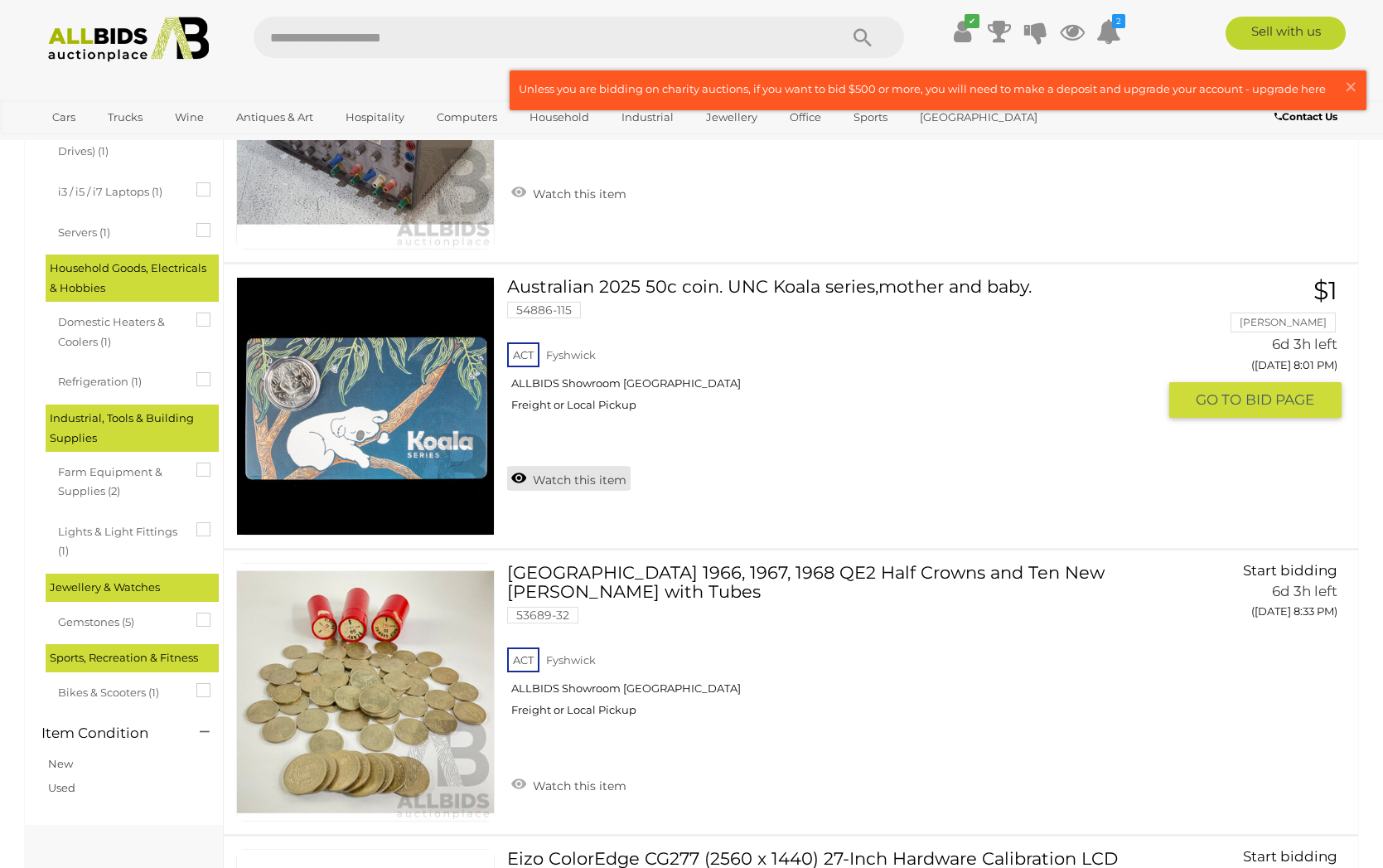
scroll to position [1415, 0]
